Goal: Task Accomplishment & Management: Use online tool/utility

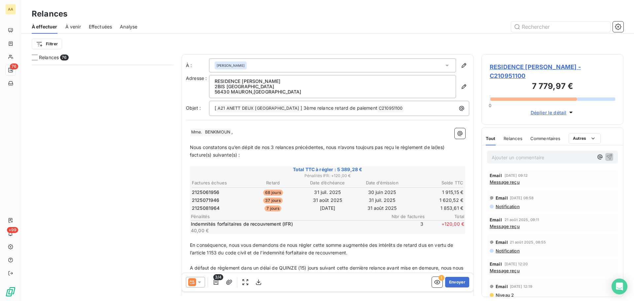
scroll to position [231, 137]
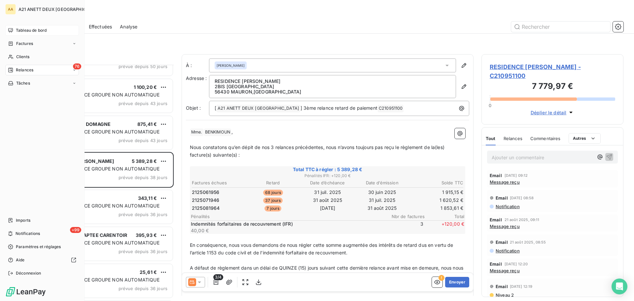
click at [20, 27] on span "Tableau de bord" at bounding box center [31, 30] width 31 height 6
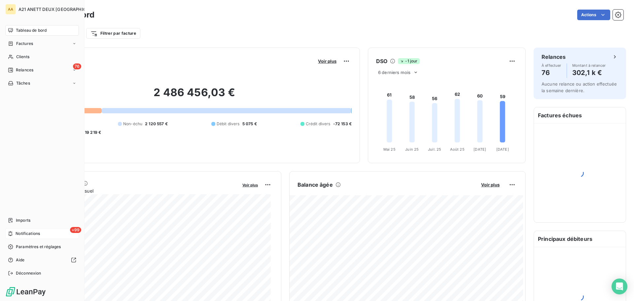
click at [35, 233] on span "Notifications" at bounding box center [28, 233] width 24 height 6
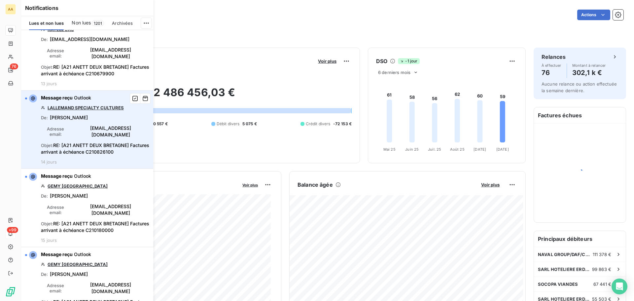
scroll to position [5544, 0]
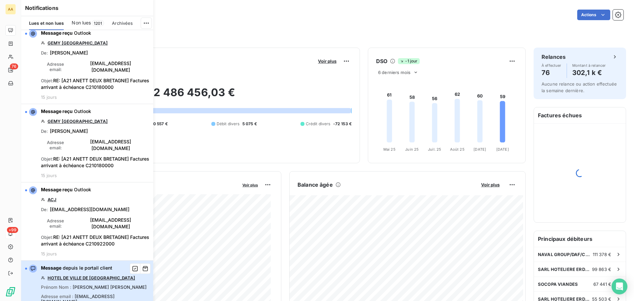
click at [61, 265] on span "Message" at bounding box center [51, 268] width 20 height 6
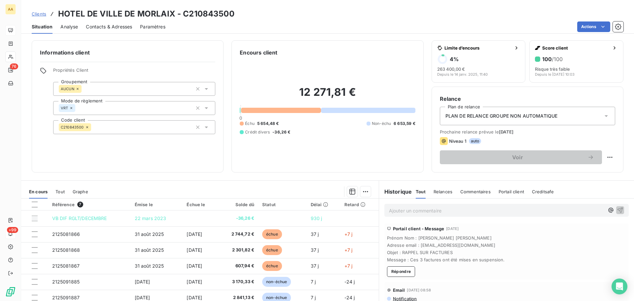
click at [152, 157] on div "Informations client Propriétés Client Groupement AUCUN Mode de règlement VRT Co…" at bounding box center [128, 106] width 192 height 132
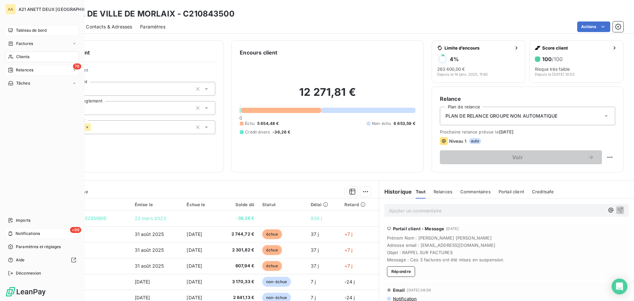
click at [12, 71] on icon at bounding box center [10, 69] width 5 height 5
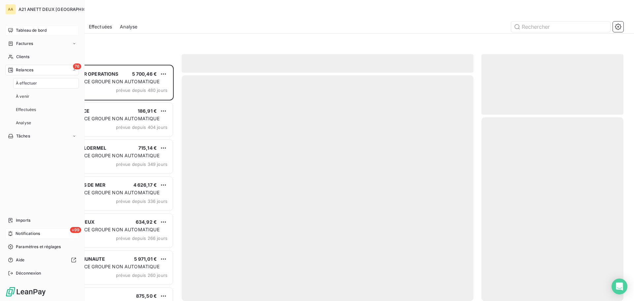
scroll to position [231, 137]
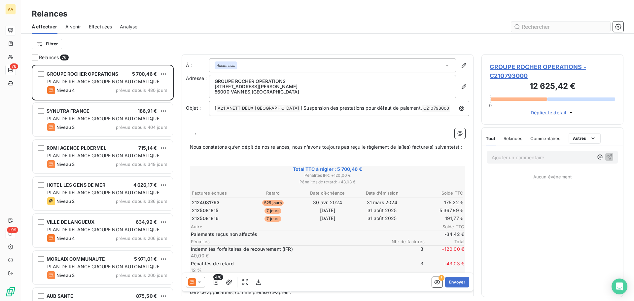
click at [544, 27] on input "text" at bounding box center [560, 26] width 99 height 11
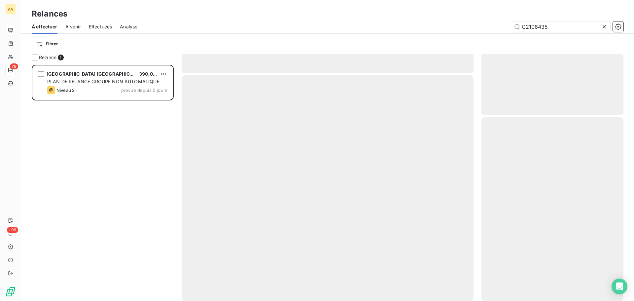
scroll to position [231, 137]
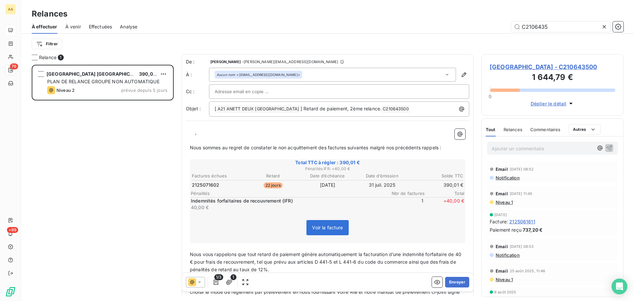
type input "C2106435"
click at [200, 281] on icon at bounding box center [199, 282] width 3 height 2
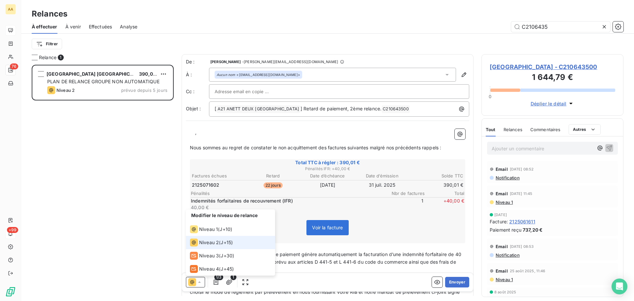
click at [204, 244] on span "Niveau 2" at bounding box center [209, 242] width 20 height 7
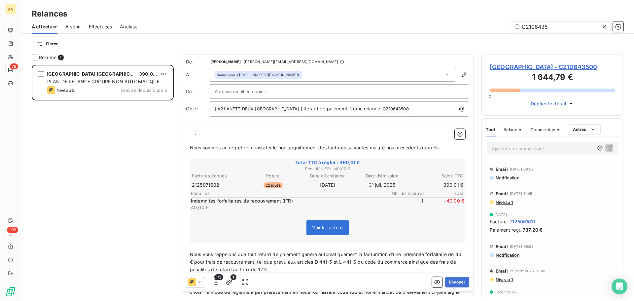
click at [194, 133] on p "﻿ ﻿ ﻿ ﻿ ," at bounding box center [327, 133] width 275 height 8
click at [447, 280] on button "Envoyer" at bounding box center [457, 282] width 24 height 11
